Goal: Task Accomplishment & Management: Manage account settings

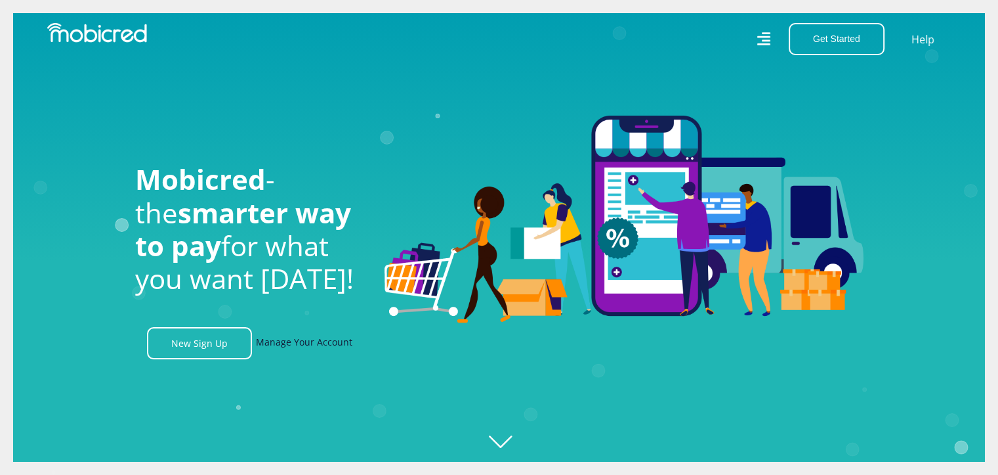
click at [313, 345] on link "Manage Your Account" at bounding box center [304, 343] width 96 height 32
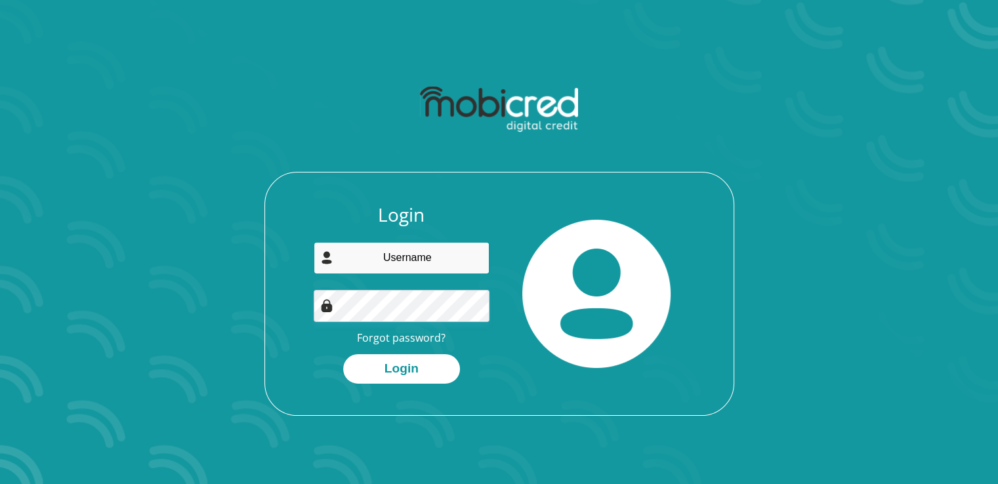
click at [410, 266] on input "email" at bounding box center [402, 258] width 176 height 32
type input "xoliswambhele005@gmail.com"
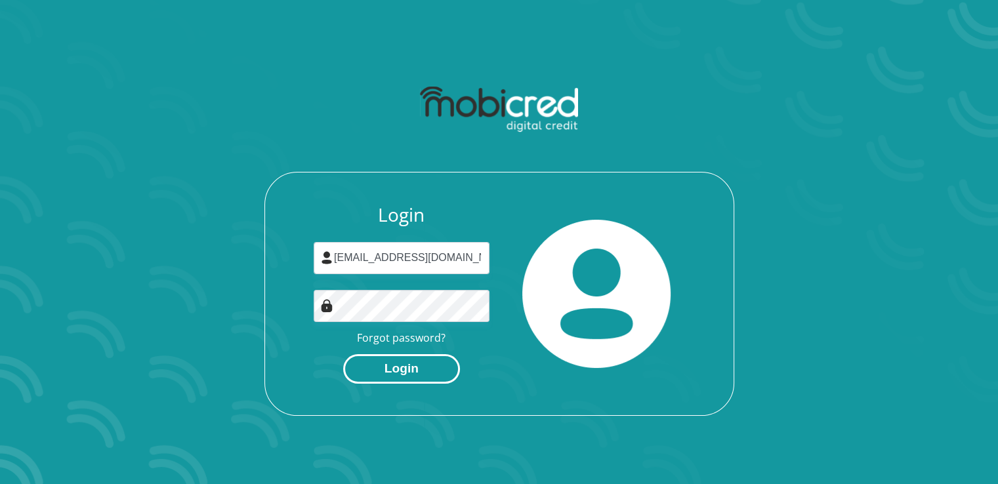
click at [395, 367] on button "Login" at bounding box center [401, 369] width 117 height 30
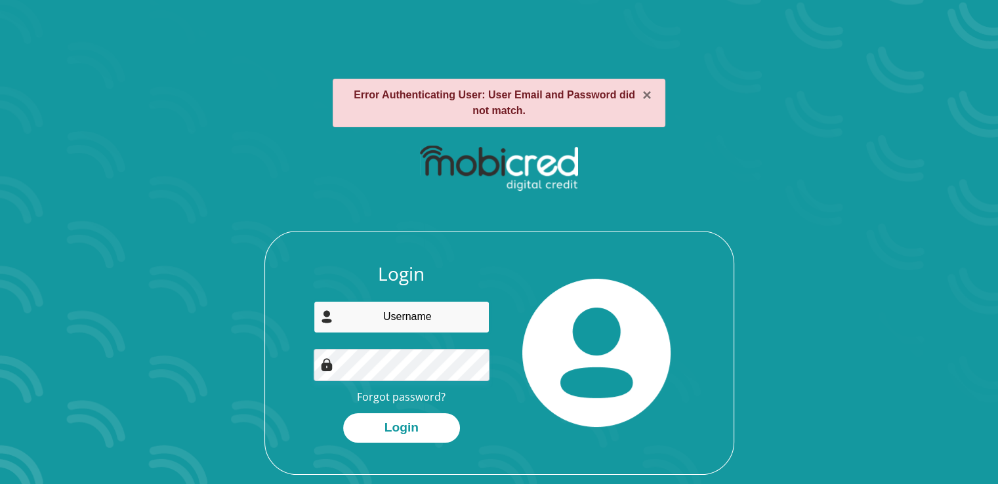
click at [412, 322] on input "email" at bounding box center [402, 317] width 176 height 32
type input "xoliswambhele005@gmail.com"
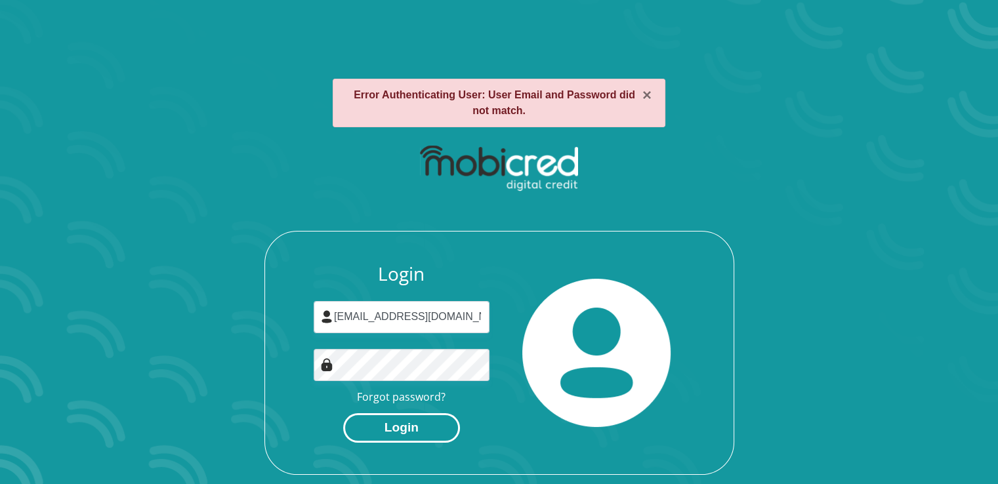
click at [410, 426] on button "Login" at bounding box center [401, 429] width 117 height 30
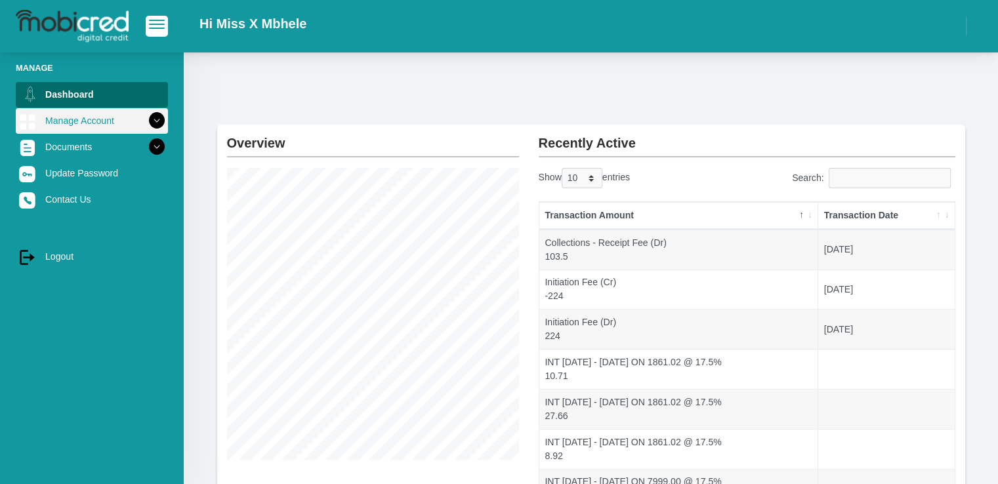
click at [146, 118] on icon at bounding box center [157, 121] width 22 height 22
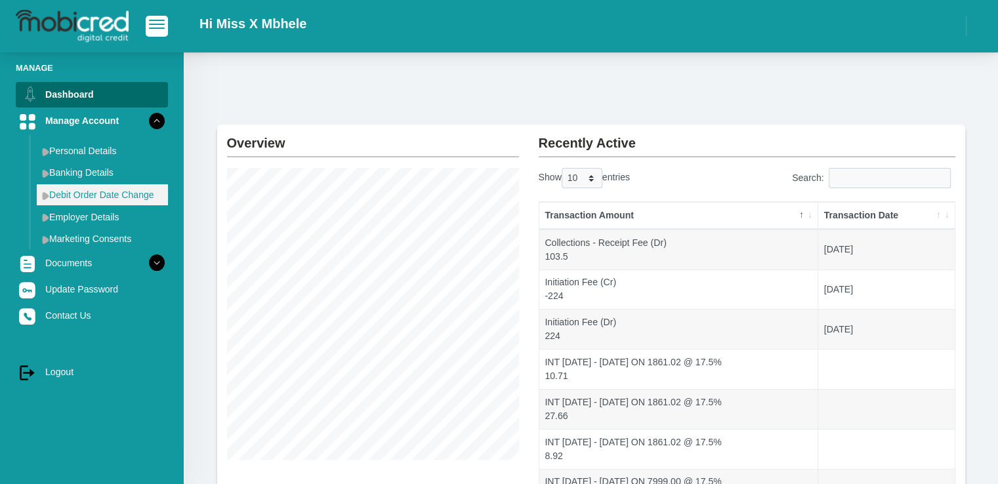
click at [129, 192] on link "Debit Order Date Change" at bounding box center [102, 194] width 131 height 21
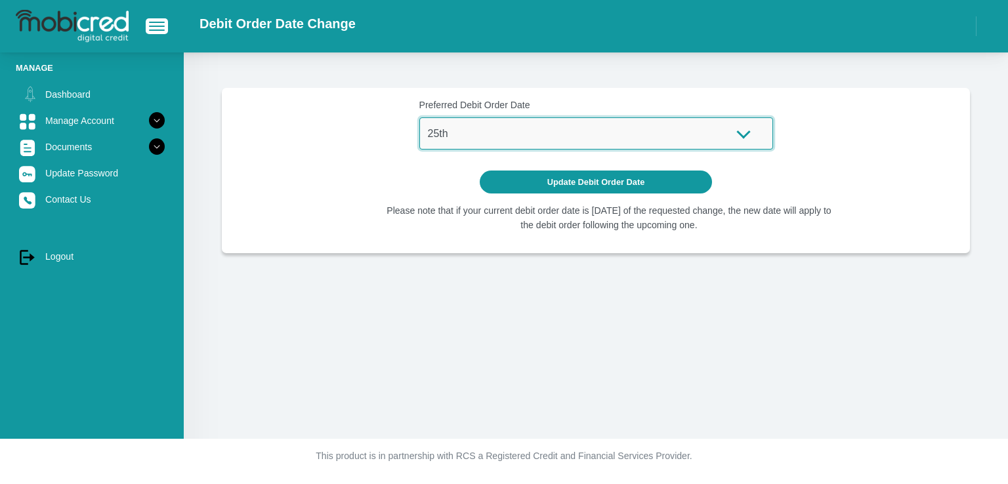
click at [752, 133] on select "1st 2nd 3rd 4th 5th 7th 18th 19th 20th 21st 22nd 23rd 24th 25th 26th 27th 28th …" at bounding box center [596, 133] width 354 height 32
select select "26"
click at [419, 117] on select "1st 2nd 3rd 4th 5th 7th 18th 19th 20th 21st 22nd 23rd 24th 25th 26th 27th 28th …" at bounding box center [596, 133] width 354 height 32
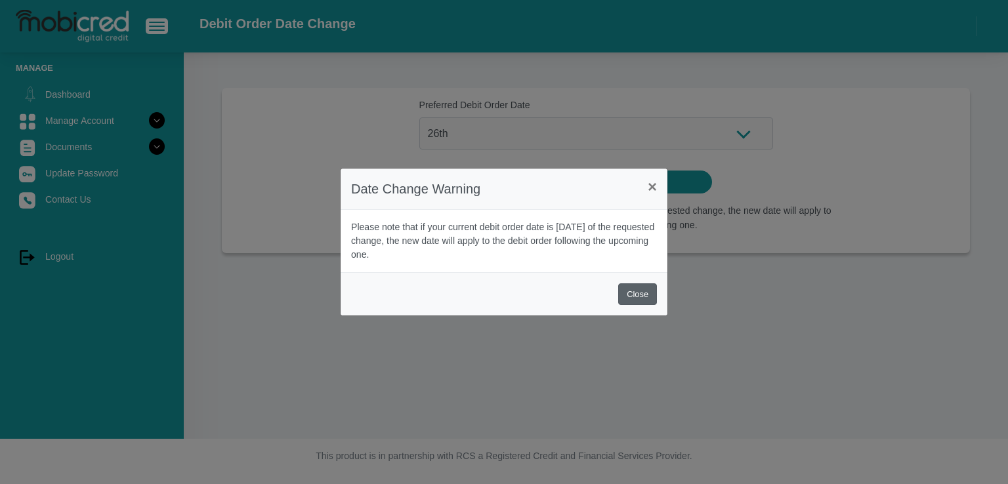
click at [635, 298] on button "Close" at bounding box center [637, 295] width 39 height 22
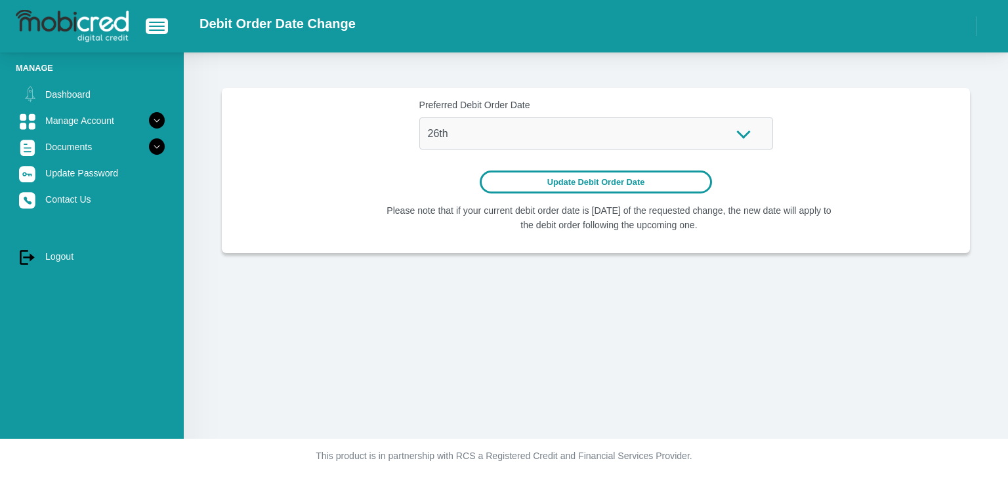
click at [585, 184] on button "Update Debit Order Date" at bounding box center [596, 182] width 233 height 23
